Goal: Task Accomplishment & Management: Use online tool/utility

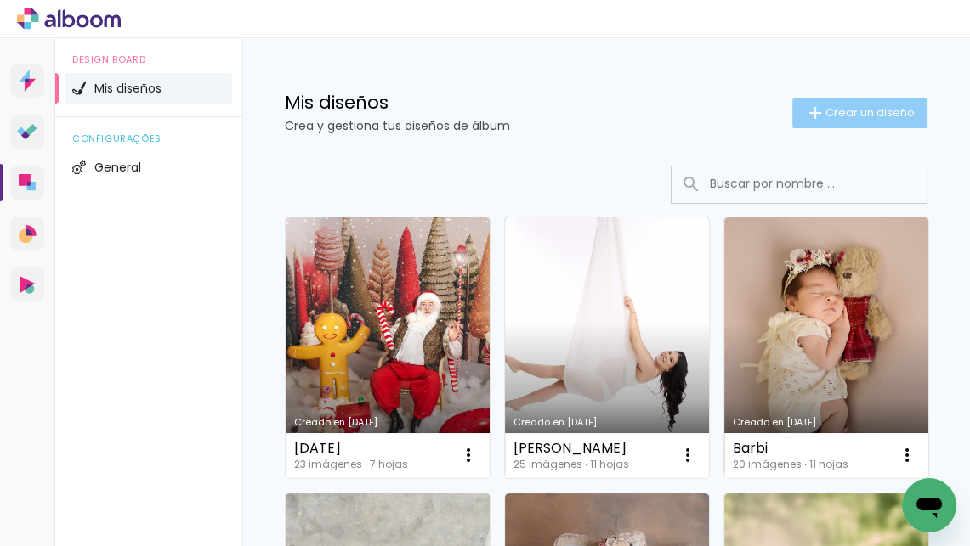
click at [834, 110] on span "Crear un diseño" at bounding box center [869, 112] width 89 height 11
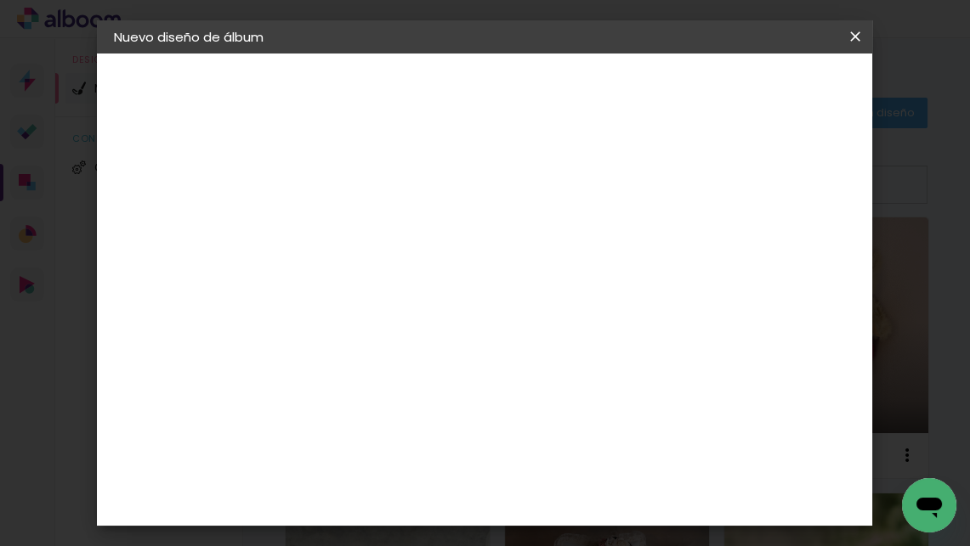
click at [392, 232] on input at bounding box center [392, 227] width 0 height 26
type input "kk"
type paper-input "kk"
click at [0, 0] on slot "Avanzar" at bounding box center [0, 0] width 0 height 0
click at [0, 0] on slot "Tamaño libre" at bounding box center [0, 0] width 0 height 0
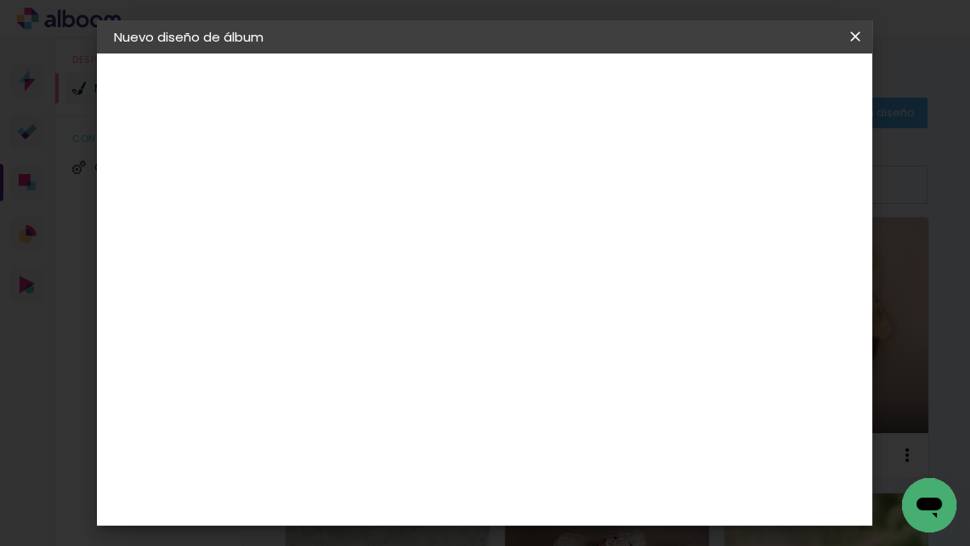
click at [0, 0] on slot "Avanzar" at bounding box center [0, 0] width 0 height 0
click at [761, 99] on span "Empezar diseño" at bounding box center [736, 95] width 52 height 24
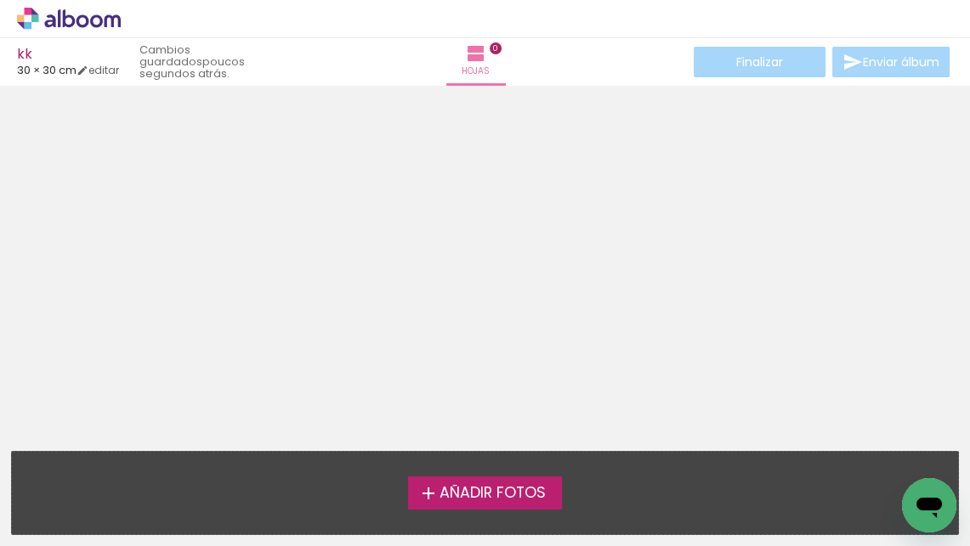
click at [512, 494] on span "Añadir Fotos" at bounding box center [491, 493] width 106 height 15
click at [0, 0] on input "file" at bounding box center [0, 0] width 0 height 0
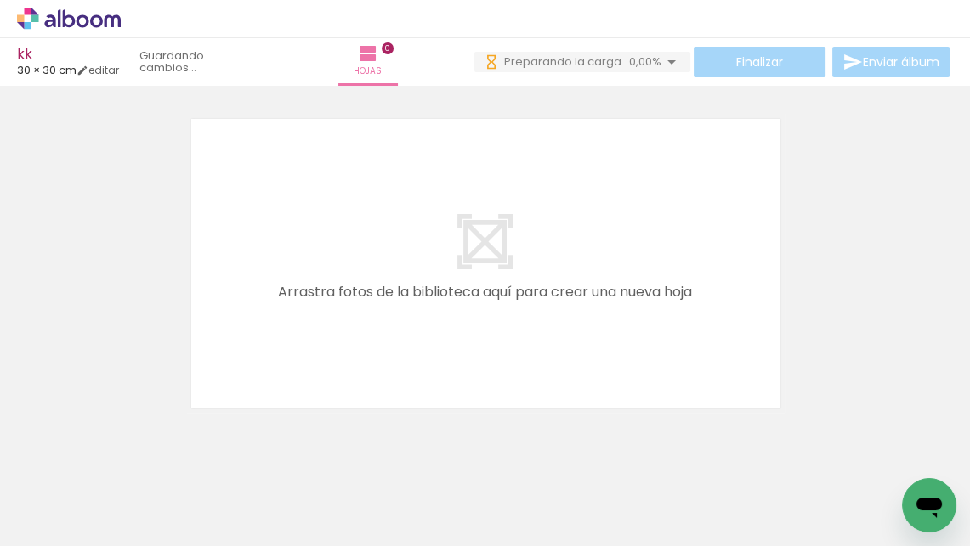
drag, startPoint x: 359, startPoint y: 500, endPoint x: 359, endPoint y: 341, distance: 158.9
click at [359, 341] on quentale-workspace at bounding box center [485, 273] width 970 height 546
